Goal: Transaction & Acquisition: Purchase product/service

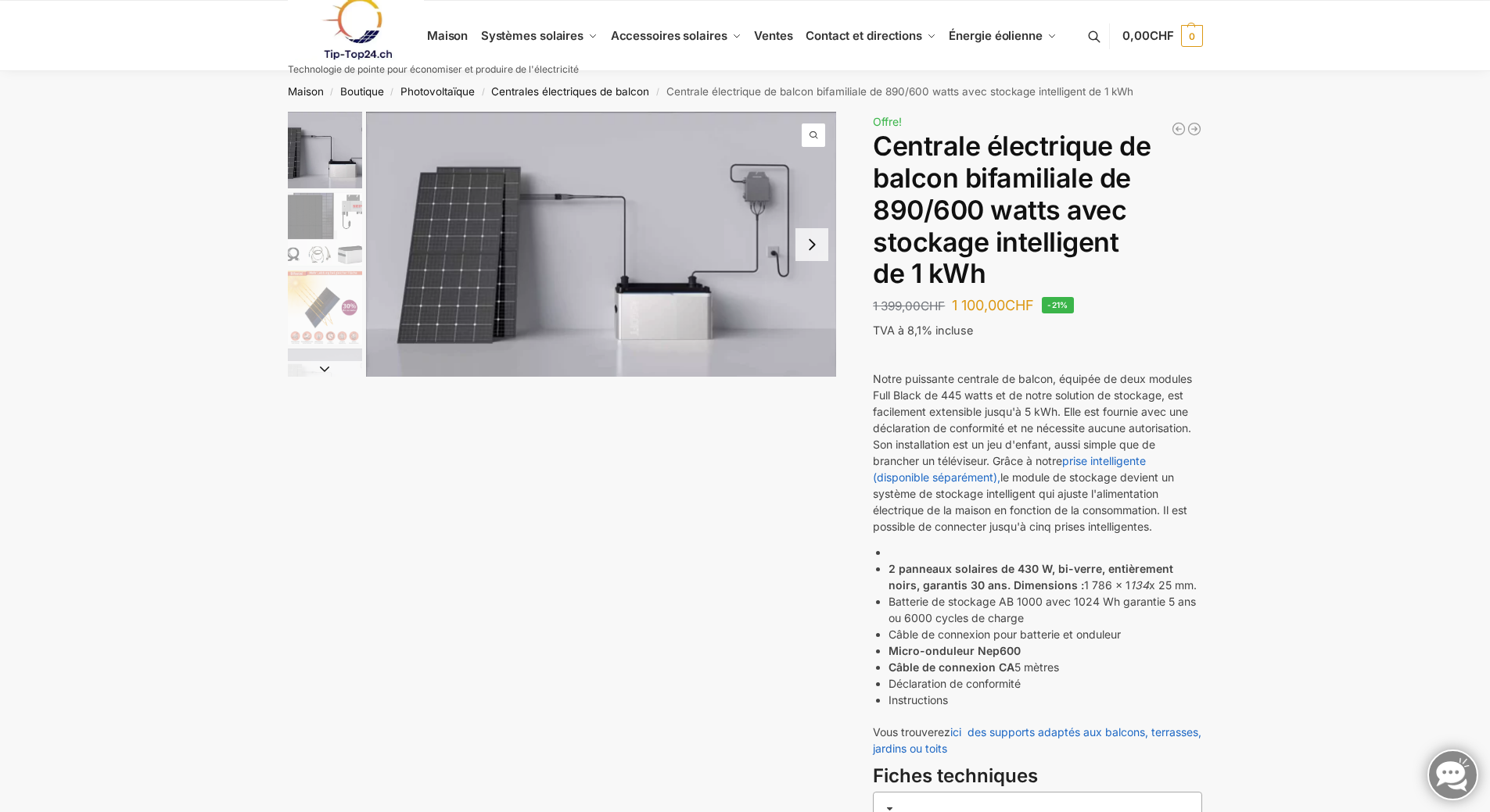
click at [811, 133] on span "1 / 7" at bounding box center [813, 135] width 23 height 23
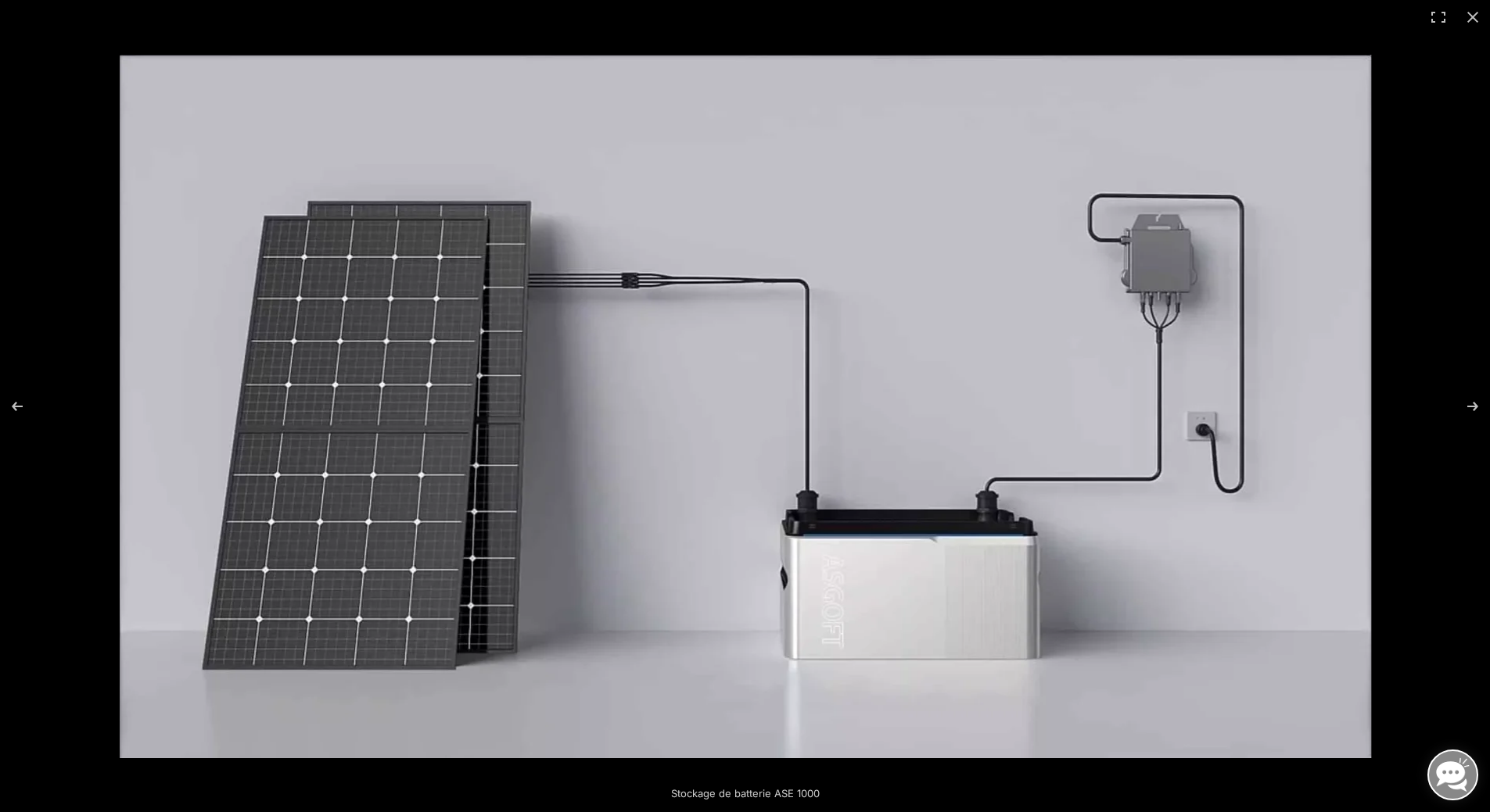
click at [301, 417] on img at bounding box center [745, 406] width 1252 height 703
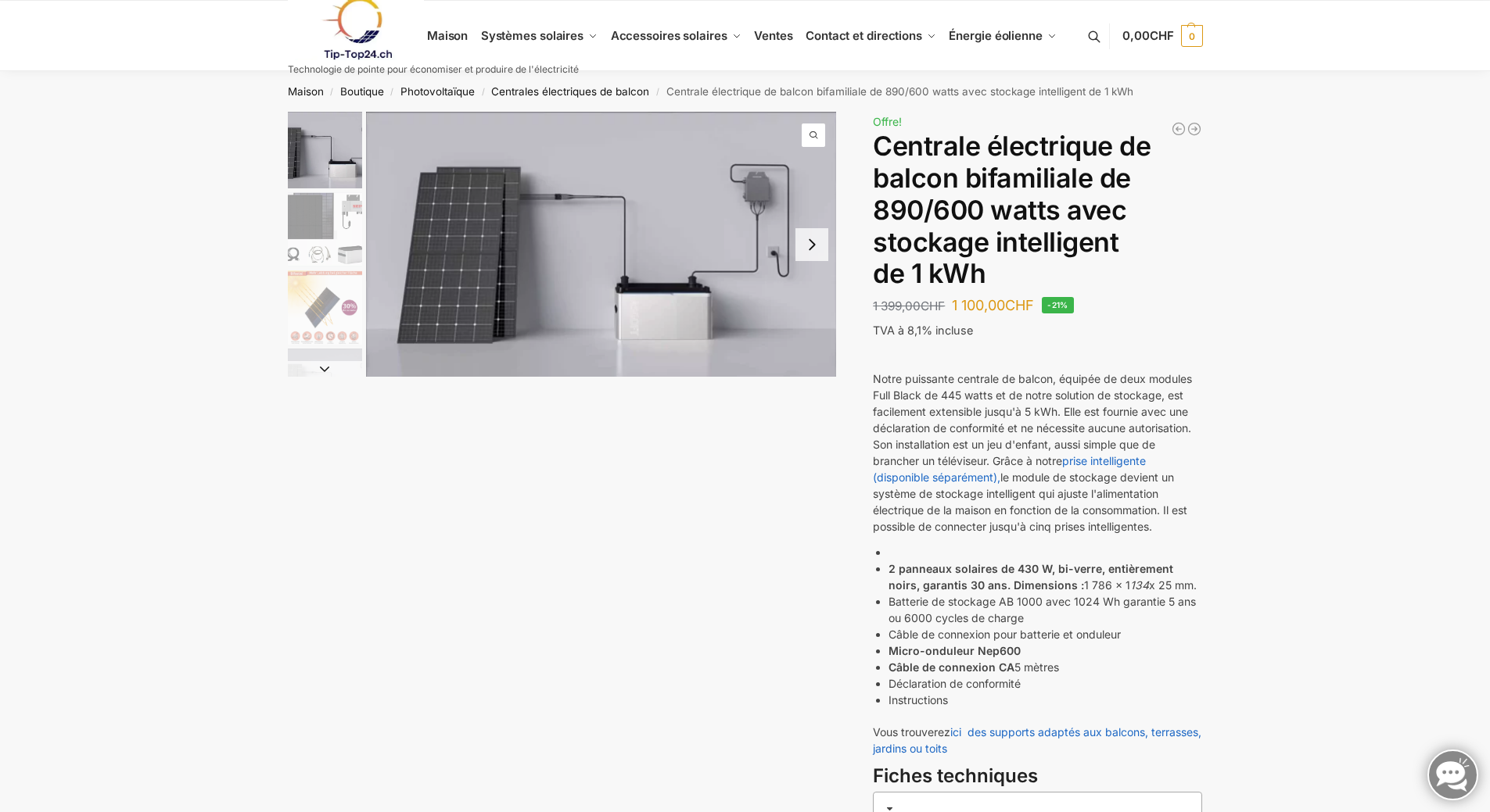
click at [548, 230] on img "1 / 7" at bounding box center [600, 245] width 471 height 265
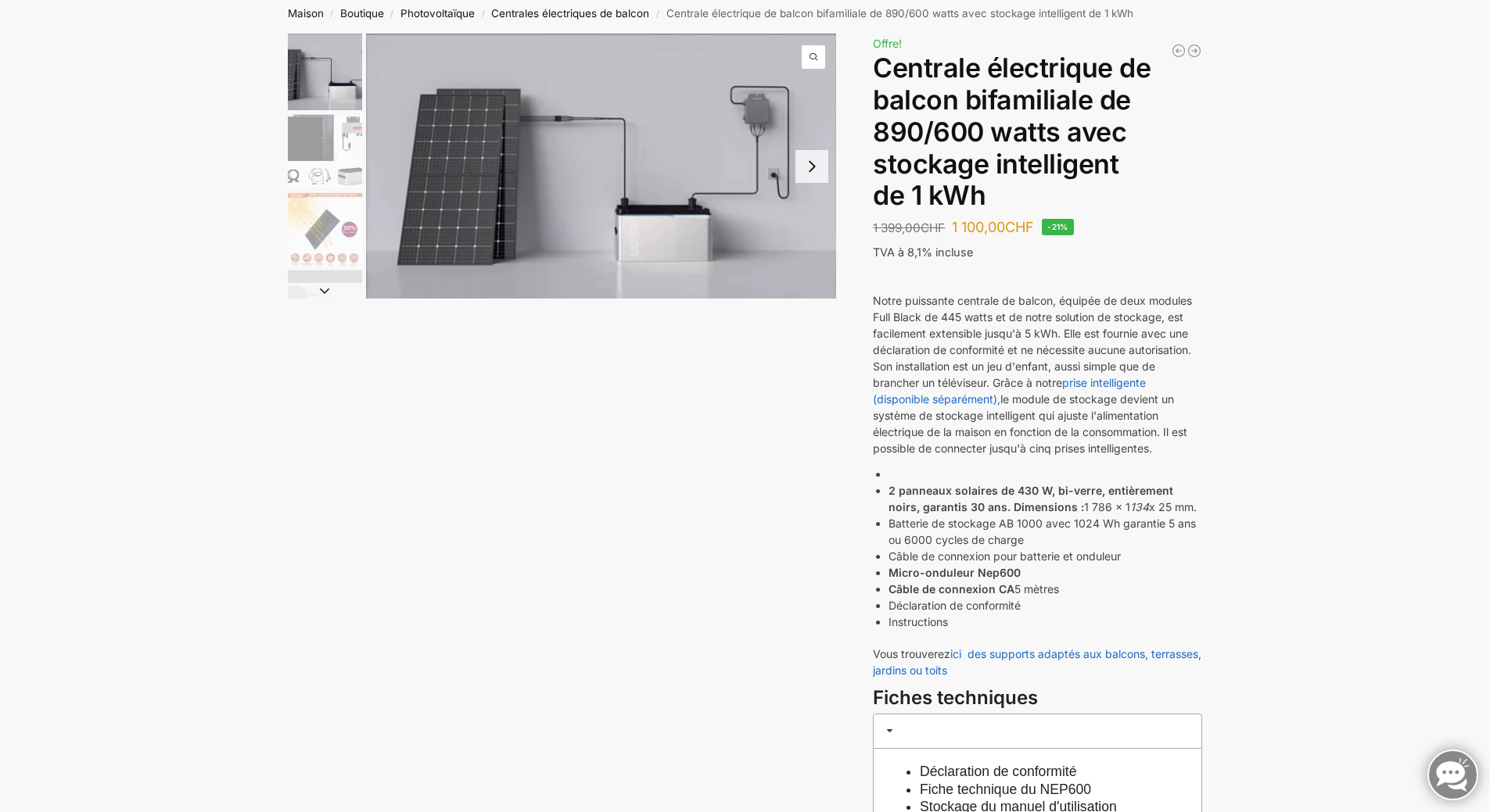
click at [315, 150] on img "2 / 7" at bounding box center [326, 151] width 75 height 75
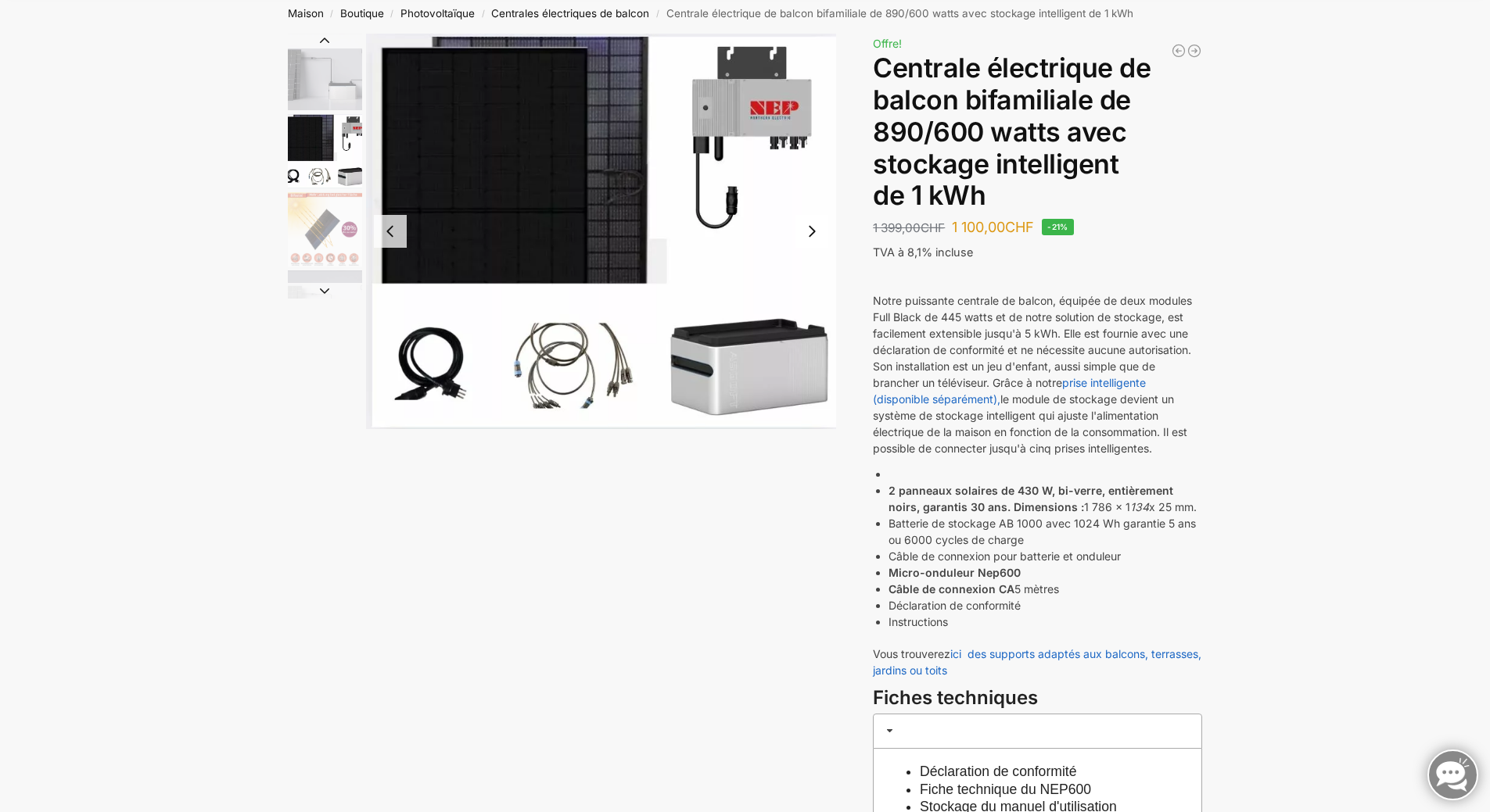
click at [318, 243] on img "3 / 7" at bounding box center [326, 229] width 75 height 75
